Goal: Task Accomplishment & Management: Understand process/instructions

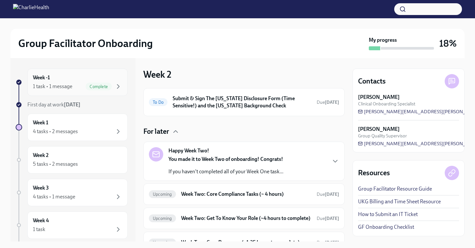
click at [73, 81] on div "Week -1 1 task • 1 message Complete" at bounding box center [77, 82] width 89 height 16
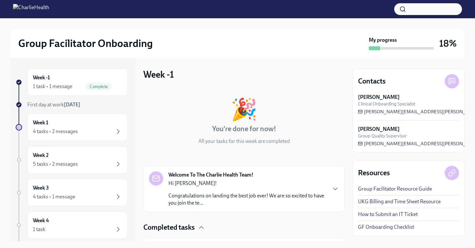
scroll to position [38, 0]
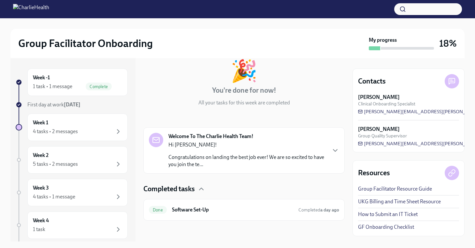
click at [263, 147] on p "Hi [PERSON_NAME]!" at bounding box center [248, 144] width 158 height 7
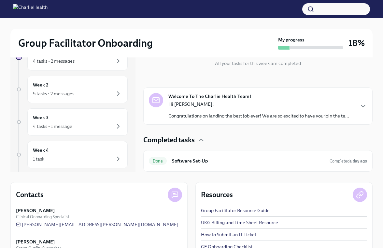
scroll to position [72, 0]
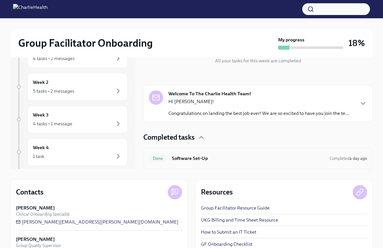
click at [268, 164] on div "Done Software Set-Up Completed a day ago" at bounding box center [258, 158] width 230 height 22
click at [195, 160] on h6 "Software Set-Up" at bounding box center [248, 158] width 153 height 7
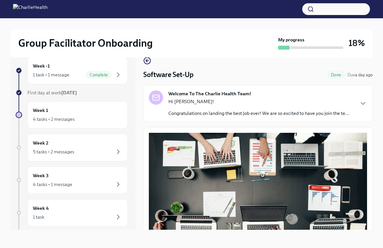
scroll to position [178, 0]
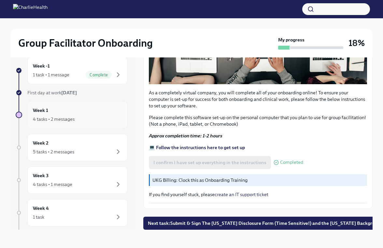
click at [88, 114] on div "Week 1 4 tasks • 2 messages" at bounding box center [77, 115] width 89 height 16
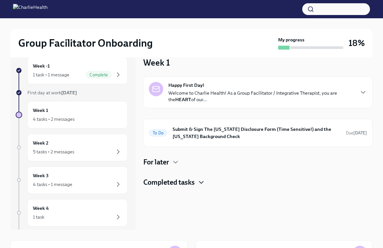
click at [202, 183] on icon "button" at bounding box center [202, 182] width 4 height 2
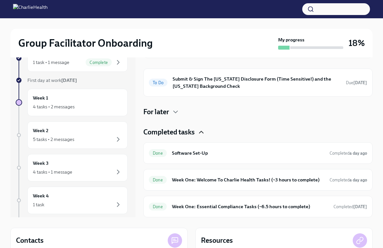
scroll to position [26, 0]
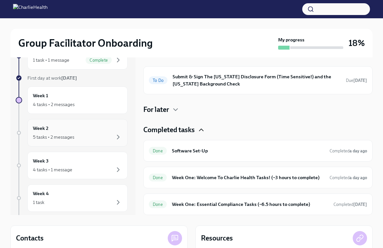
click at [82, 131] on div "Week 2 5 tasks • 2 messages" at bounding box center [77, 133] width 89 height 16
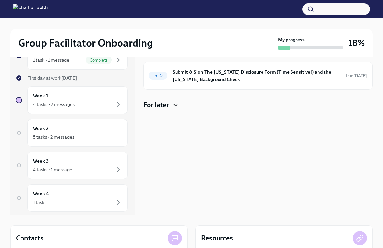
click at [175, 105] on icon "button" at bounding box center [176, 105] width 8 height 8
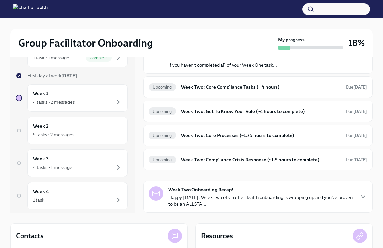
scroll to position [29, 0]
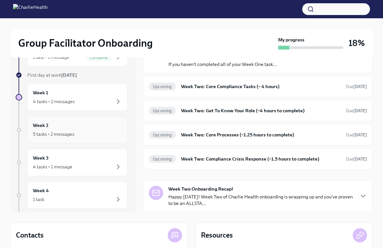
click at [80, 131] on div "5 tasks • 2 messages" at bounding box center [77, 134] width 89 height 8
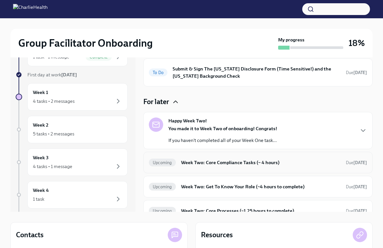
scroll to position [32, 0]
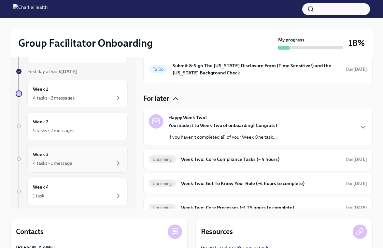
click at [97, 156] on div "Week 3 4 tasks • 1 message" at bounding box center [77, 159] width 89 height 16
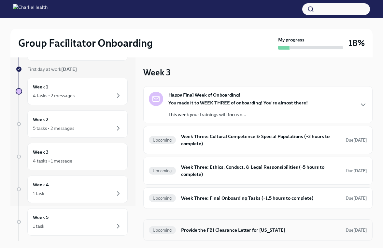
scroll to position [35, 0]
click at [81, 190] on div "1 task" at bounding box center [77, 193] width 89 height 8
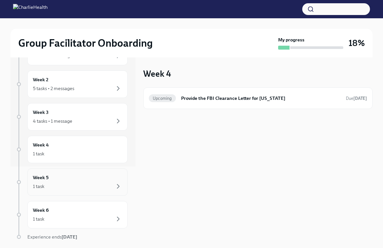
scroll to position [75, 0]
click at [96, 181] on div "Week 5 1 task" at bounding box center [77, 181] width 89 height 16
click at [91, 213] on div "Week 6 1 task" at bounding box center [77, 214] width 89 height 16
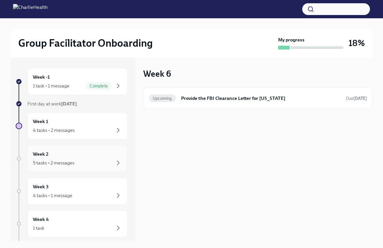
click at [89, 161] on div "5 tasks • 2 messages" at bounding box center [77, 163] width 89 height 8
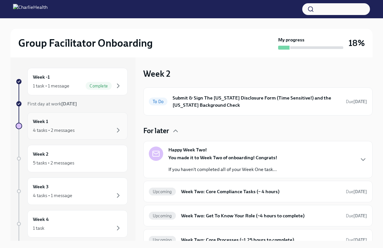
click at [94, 126] on div "Week 1 4 tasks • 2 messages" at bounding box center [77, 126] width 89 height 16
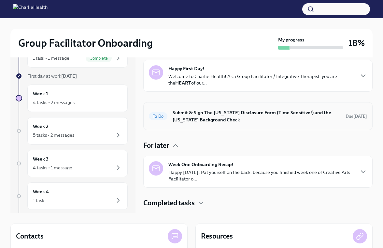
scroll to position [29, 0]
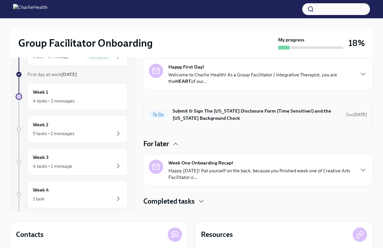
click at [196, 115] on h6 "Submit & Sign The [US_STATE] Disclosure Form (Time Sensitive!) and the [US_STAT…" at bounding box center [257, 114] width 168 height 14
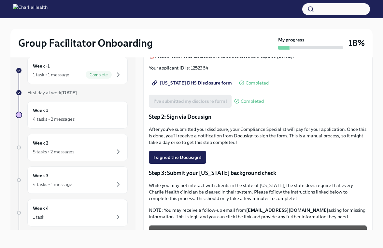
scroll to position [53, 0]
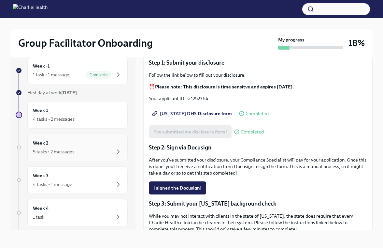
click at [74, 145] on div "Week 2 5 tasks • 2 messages" at bounding box center [77, 147] width 89 height 16
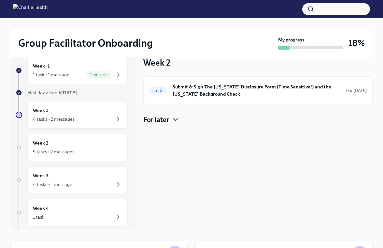
click at [175, 120] on icon "button" at bounding box center [176, 120] width 8 height 8
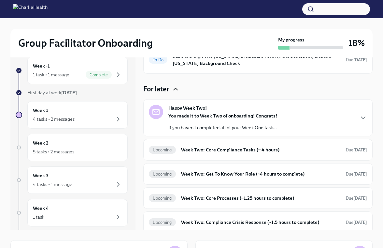
scroll to position [67, 0]
